Goal: Book appointment/travel/reservation

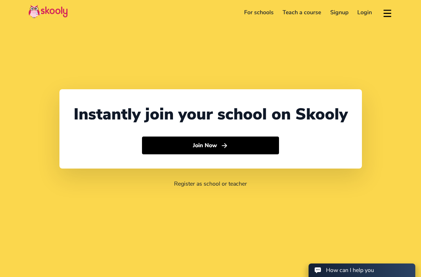
click at [264, 14] on link "For schools" at bounding box center [259, 12] width 39 height 11
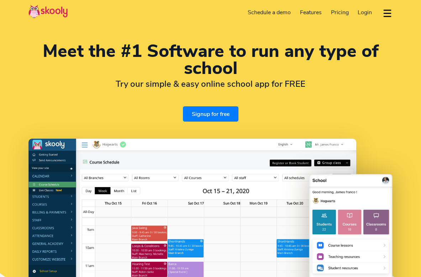
select select "en"
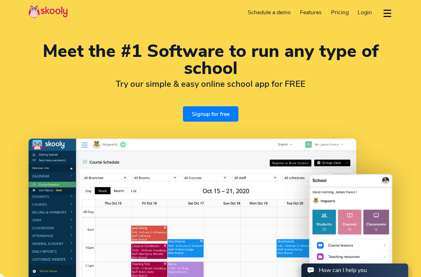
select select "1"
select select "United States"
select select "America/New_York"
click at [337, 14] on span "Pricing" at bounding box center [340, 13] width 18 height 8
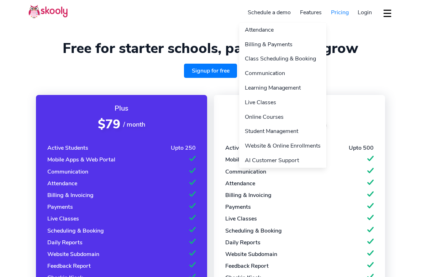
select select "en"
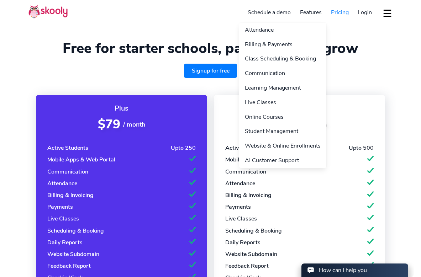
select select "1"
select select "[GEOGRAPHIC_DATA]"
select select "America/New_York"
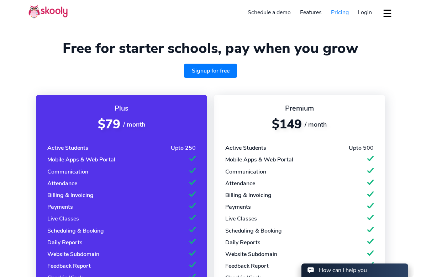
click at [389, 89] on div "Plus $79 / month Active Students Upto 250 Mobile Apps & Web Portal Communicatio…" at bounding box center [210, 226] width 364 height 278
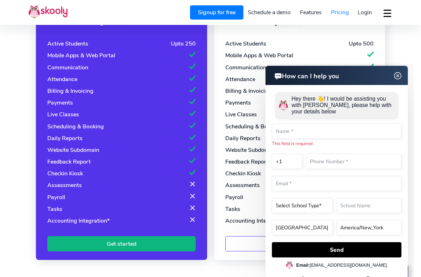
scroll to position [103, 0]
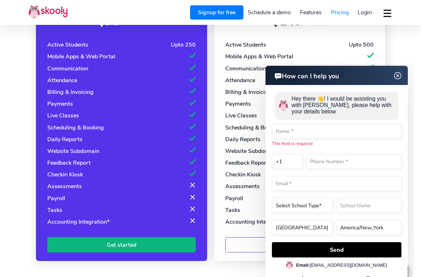
click at [399, 74] on img at bounding box center [398, 76] width 14 height 9
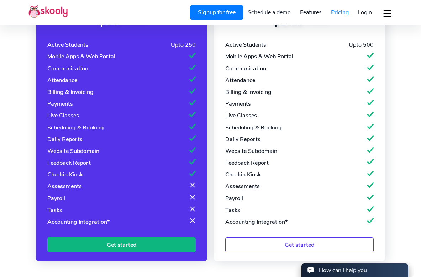
click at [209, 131] on div "Plus $79 / month Active Students Upto 250 Mobile Apps & Web Portal Communicatio…" at bounding box center [210, 122] width 364 height 278
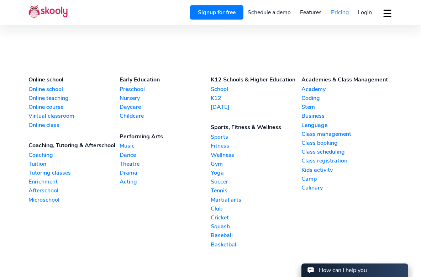
scroll to position [790, 0]
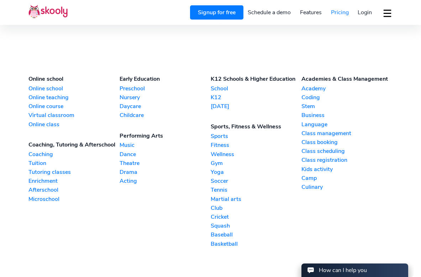
click at [134, 89] on link "Preschool" at bounding box center [165, 89] width 91 height 8
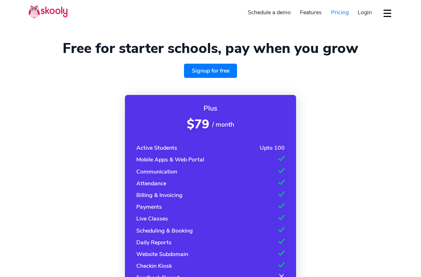
select select "en"
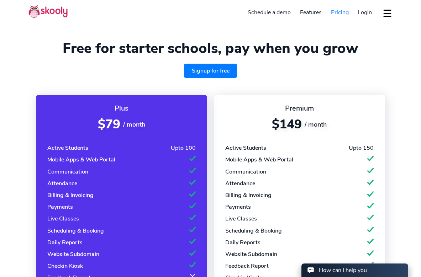
select select "1"
select select "United States"
select select "America/New_York"
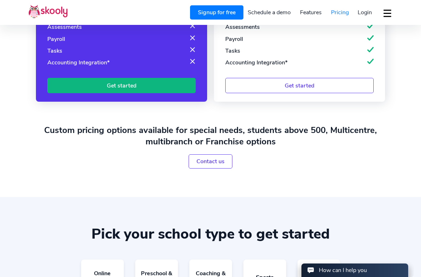
scroll to position [263, 0]
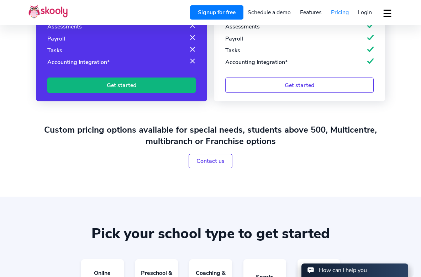
click at [293, 130] on h2 "Custom pricing options available for special needs, students above 500, Multice…" at bounding box center [210, 135] width 364 height 23
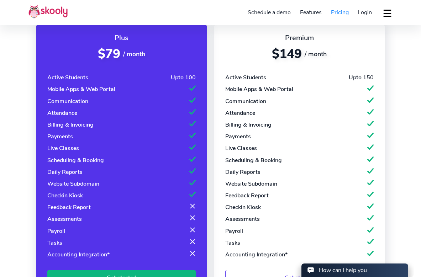
scroll to position [77, 0]
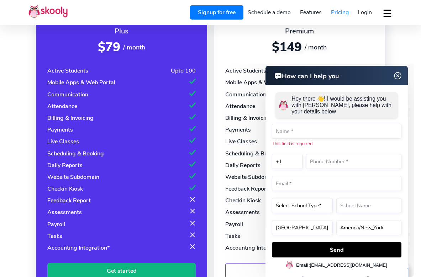
click at [396, 76] on img at bounding box center [398, 76] width 14 height 9
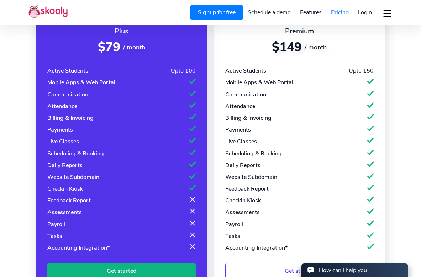
click at [223, 230] on div "Premium $149 / month Active Students Upto 150 Mobile Apps & Web Portal Communic…" at bounding box center [299, 153] width 171 height 270
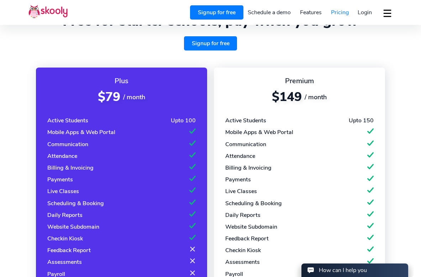
scroll to position [291, 0]
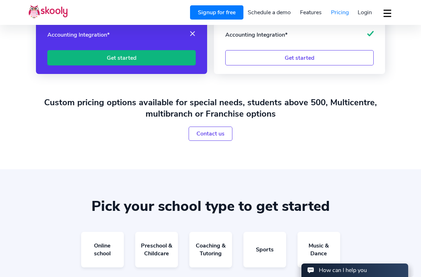
click at [285, 58] on link "Get started" at bounding box center [299, 57] width 149 height 15
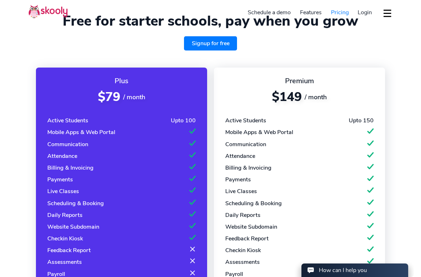
scroll to position [0, 0]
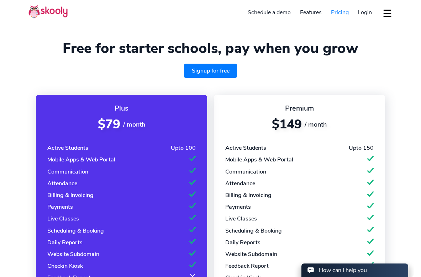
click at [251, 14] on link "Schedule a demo" at bounding box center [270, 12] width 52 height 11
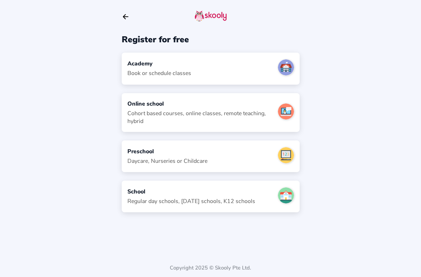
click at [274, 70] on div at bounding box center [283, 68] width 22 height 18
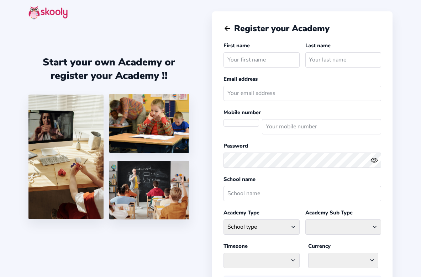
click at [227, 29] on icon "Arrow Back" at bounding box center [228, 29] width 8 height 8
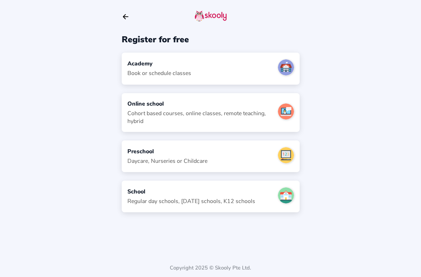
click at [126, 17] on icon "arrow back outline" at bounding box center [125, 17] width 5 height 5
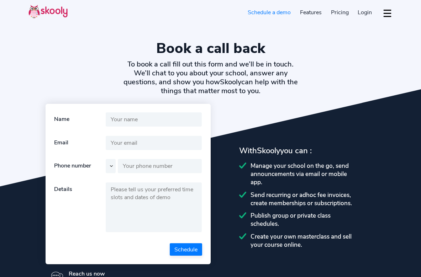
select select "en"
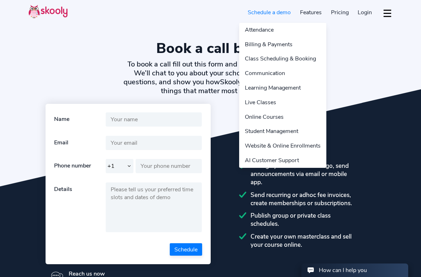
select select "1"
select select "[GEOGRAPHIC_DATA]"
select select "America/New_York"
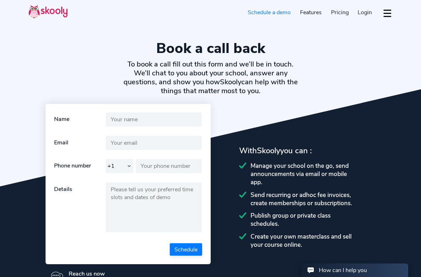
click at [273, 14] on link "Schedule a demo" at bounding box center [270, 12] width 52 height 11
select select "en"
select select "1"
select select "[GEOGRAPHIC_DATA]"
select select "America/New_York"
